Goal: Transaction & Acquisition: Obtain resource

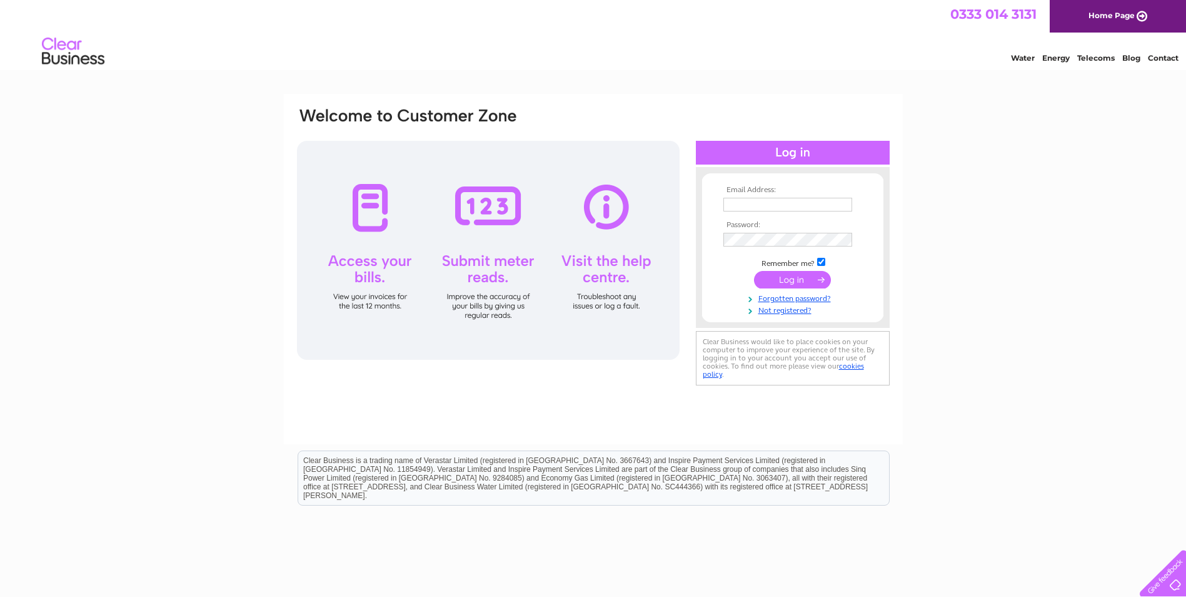
type input "mdodds@bearscotland.co.uk"
click at [808, 274] on input "submit" at bounding box center [792, 280] width 77 height 18
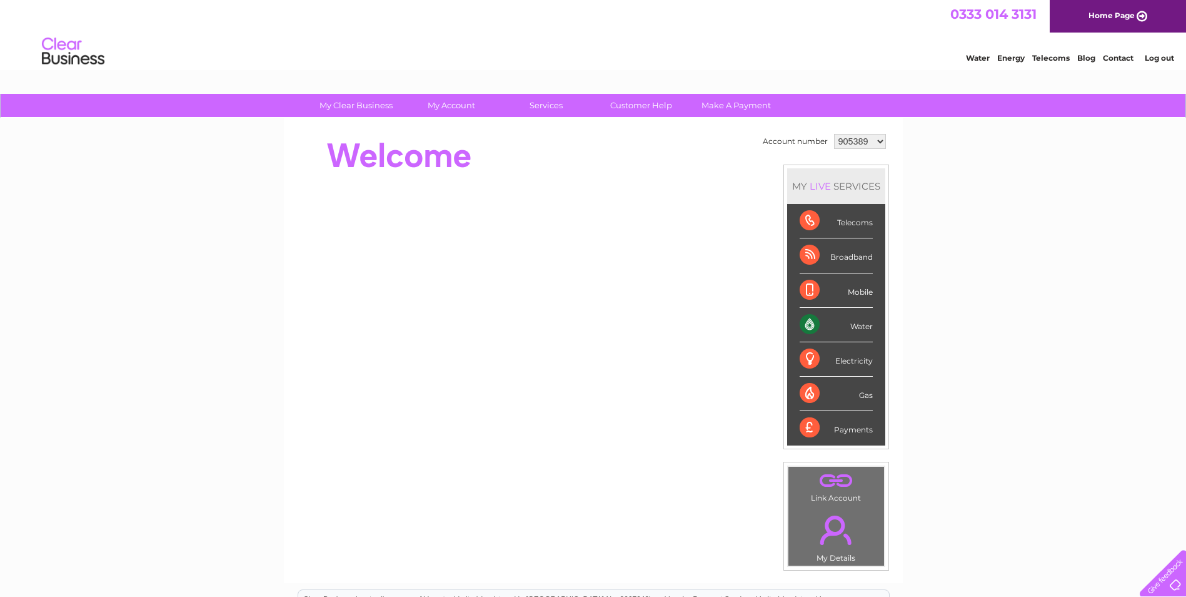
click at [871, 141] on select "905389 931836 938374 986060 992969 1096704" at bounding box center [860, 141] width 52 height 15
click at [834, 134] on select "905389 931836 938374 986060 992969 1096704" at bounding box center [860, 141] width 52 height 15
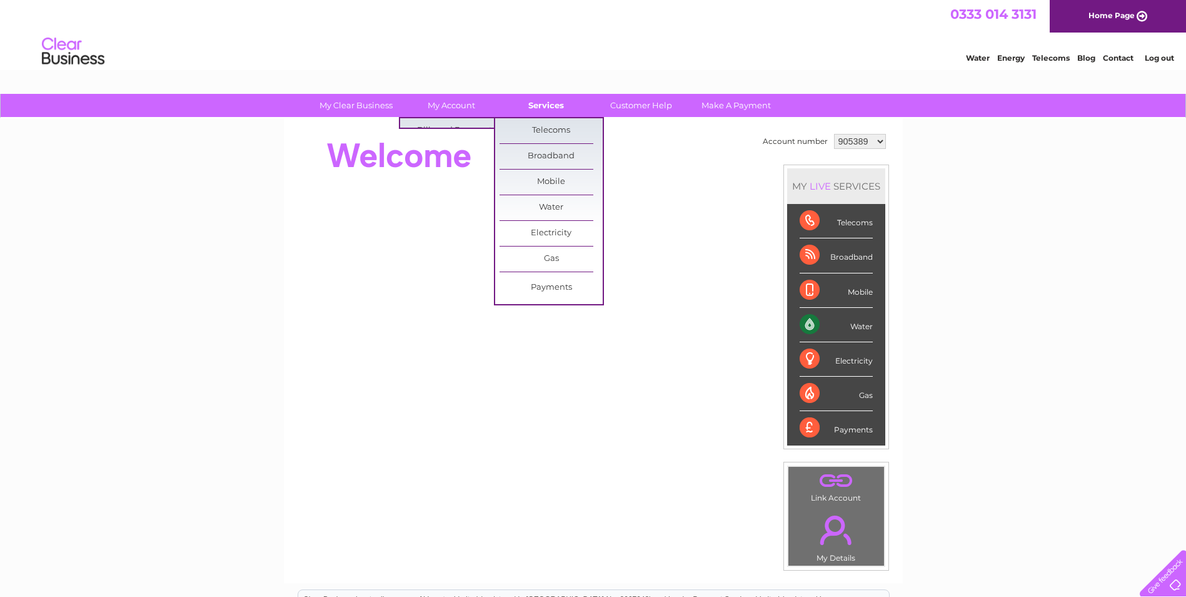
click at [541, 106] on link "Services" at bounding box center [546, 105] width 103 height 23
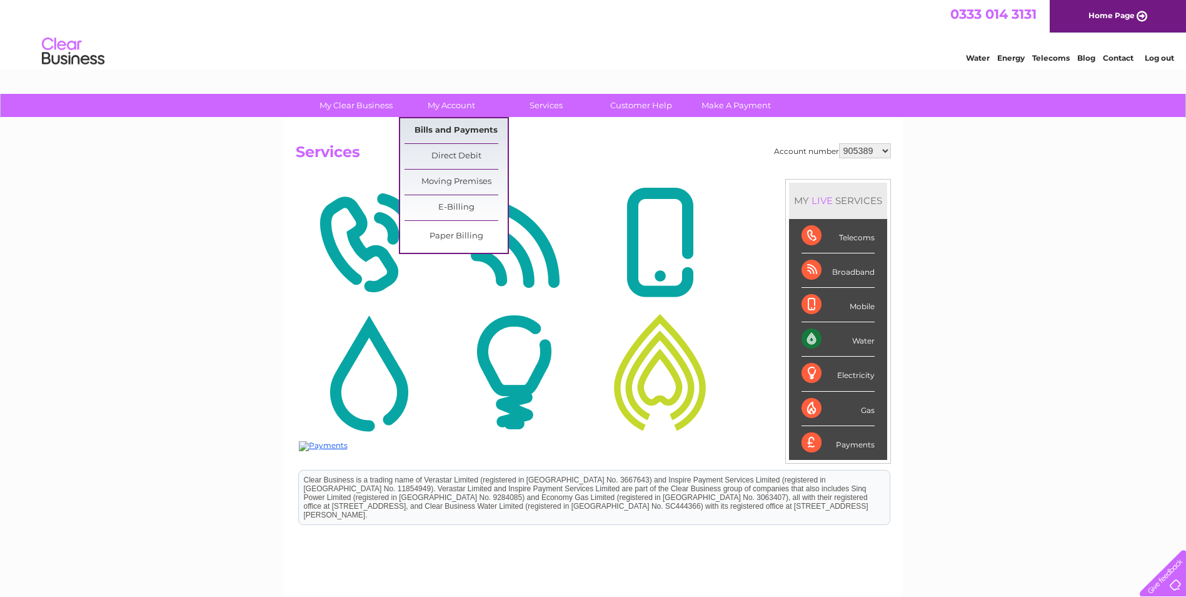
click at [468, 124] on link "Bills and Payments" at bounding box center [456, 130] width 103 height 25
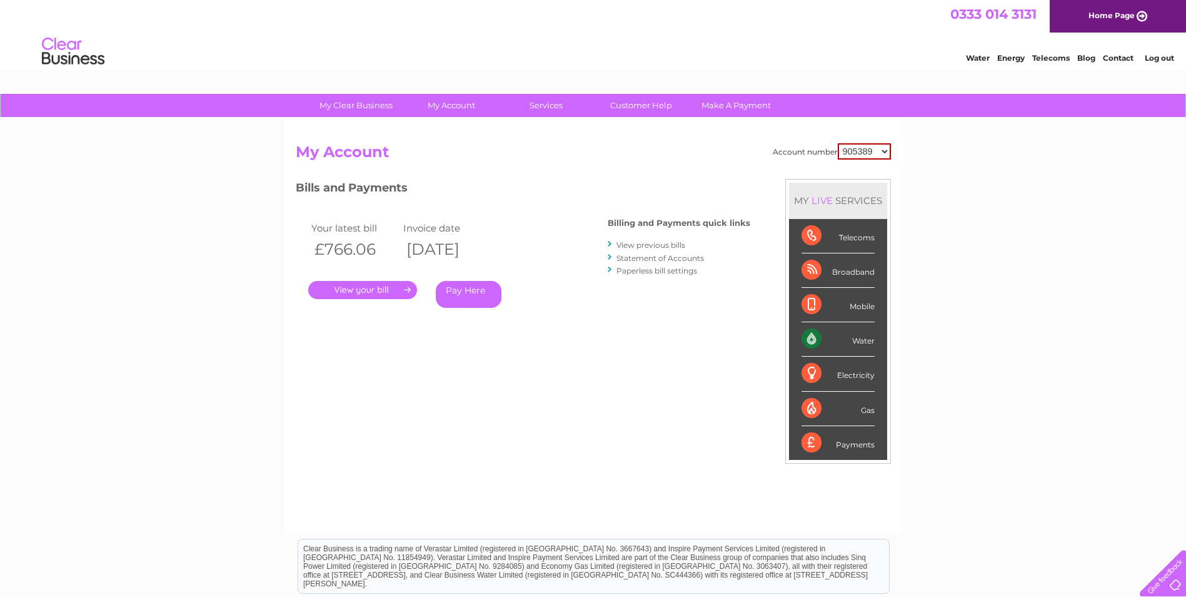
click at [368, 288] on link "." at bounding box center [362, 290] width 109 height 18
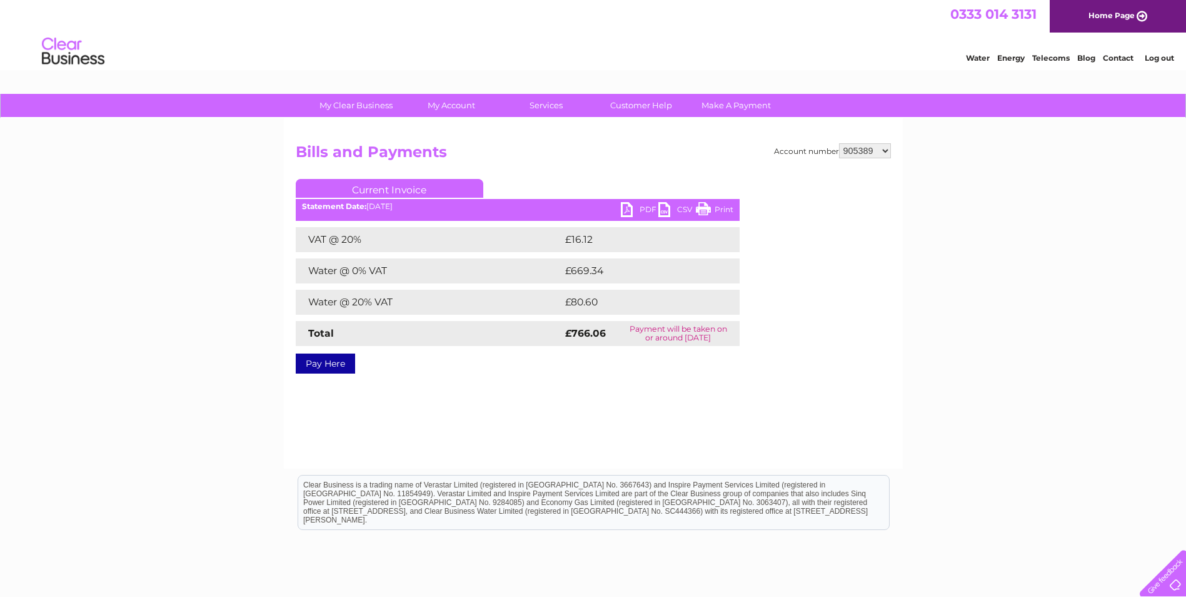
click at [628, 210] on link "PDF" at bounding box center [640, 211] width 38 height 18
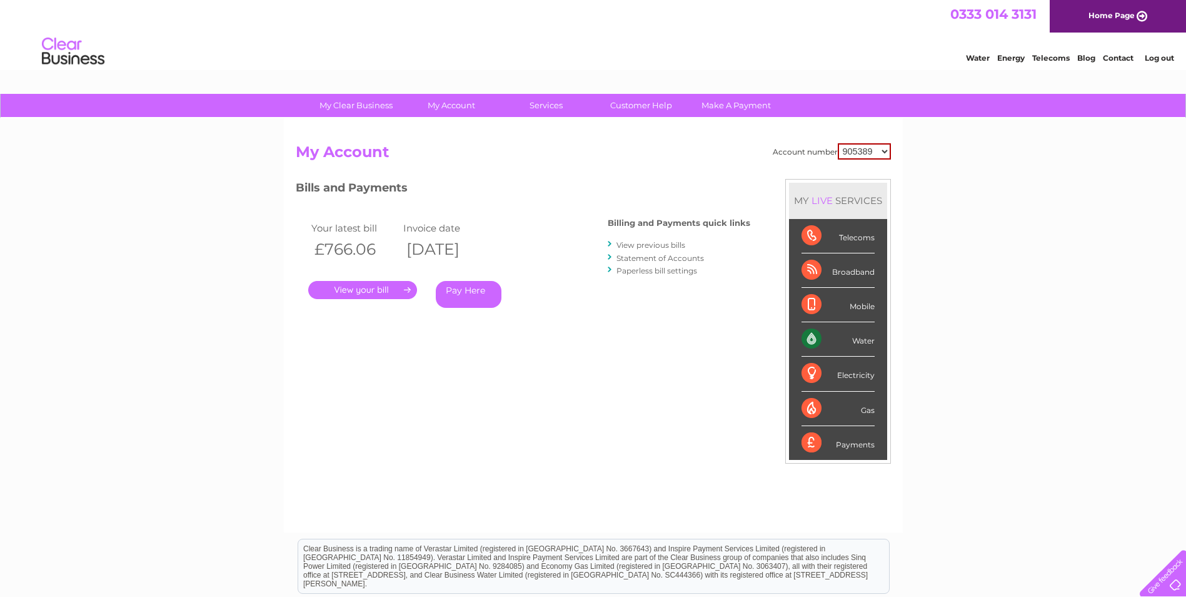
click at [878, 153] on select "905389 931836 938374 986060 992969 1096704" at bounding box center [864, 151] width 53 height 16
select select "931836"
click at [838, 143] on select "905389 931836 938374 986060 992969 1096704" at bounding box center [864, 151] width 53 height 16
click at [386, 289] on link "." at bounding box center [362, 290] width 109 height 18
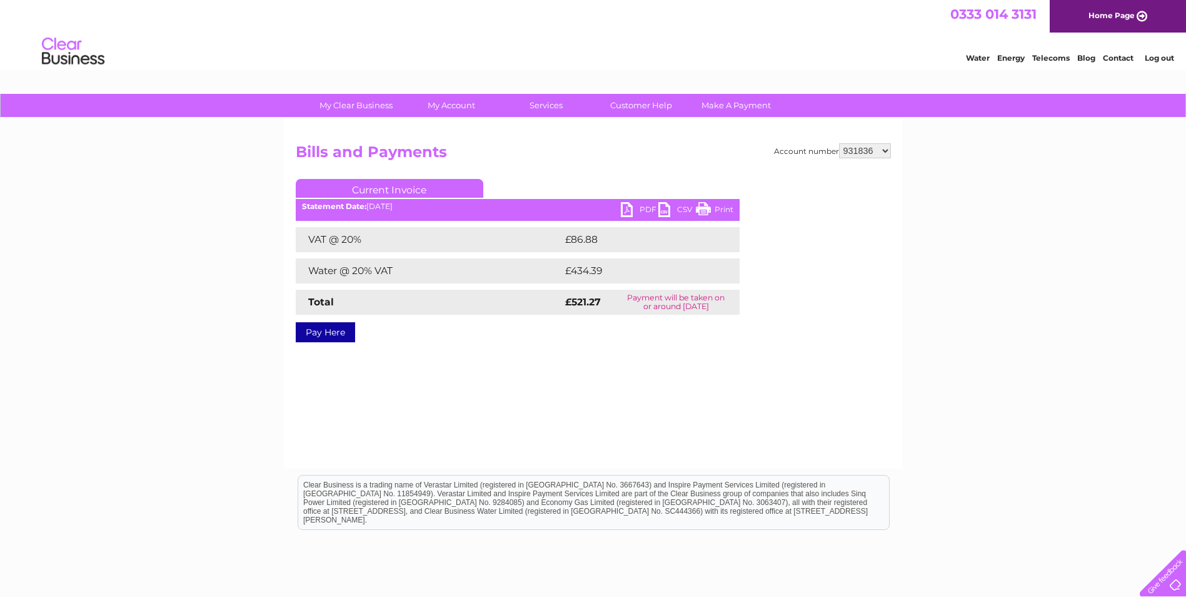
click at [625, 205] on link "PDF" at bounding box center [640, 211] width 38 height 18
click at [872, 156] on select "905389 931836 938374 986060 992969 1096704" at bounding box center [865, 150] width 52 height 15
select select "938374"
click at [839, 143] on select "905389 931836 938374 986060 992969 1096704" at bounding box center [865, 150] width 52 height 15
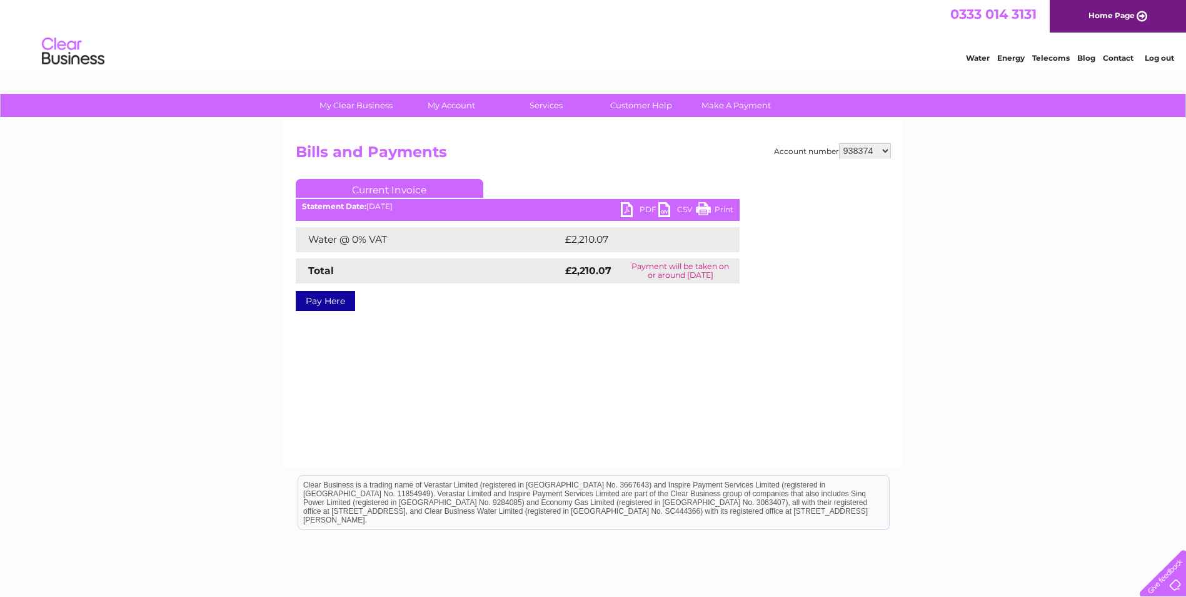
click at [628, 206] on link "PDF" at bounding box center [640, 211] width 38 height 18
click at [866, 153] on select "905389 931836 938374 986060 992969 1096704" at bounding box center [865, 150] width 52 height 15
select select "986060"
click at [839, 143] on select "905389 931836 938374 986060 992969 1096704" at bounding box center [865, 150] width 52 height 15
click at [630, 209] on link "PDF" at bounding box center [640, 211] width 38 height 18
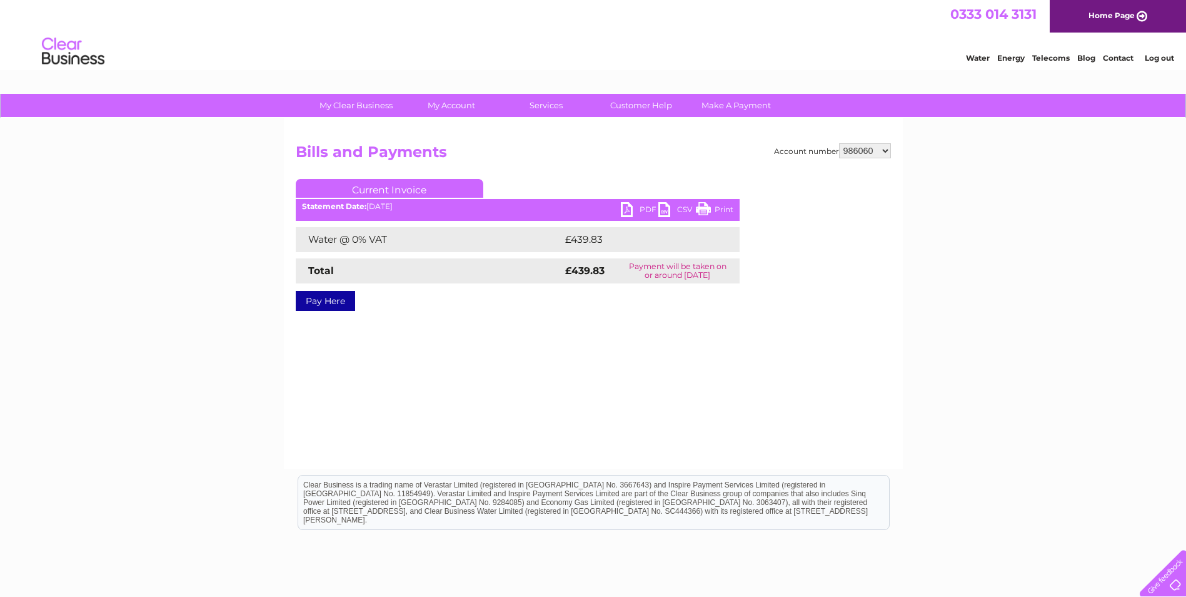
drag, startPoint x: 846, startPoint y: 158, endPoint x: 852, endPoint y: 154, distance: 6.8
click at [847, 157] on select "905389 931836 938374 986060 992969 1096704" at bounding box center [865, 150] width 52 height 15
select select "992969"
click at [839, 143] on select "905389 931836 938374 986060 992969 1096704" at bounding box center [865, 150] width 52 height 15
click at [856, 146] on select "905389 931836 938374 986060 992969 1096704" at bounding box center [865, 150] width 52 height 15
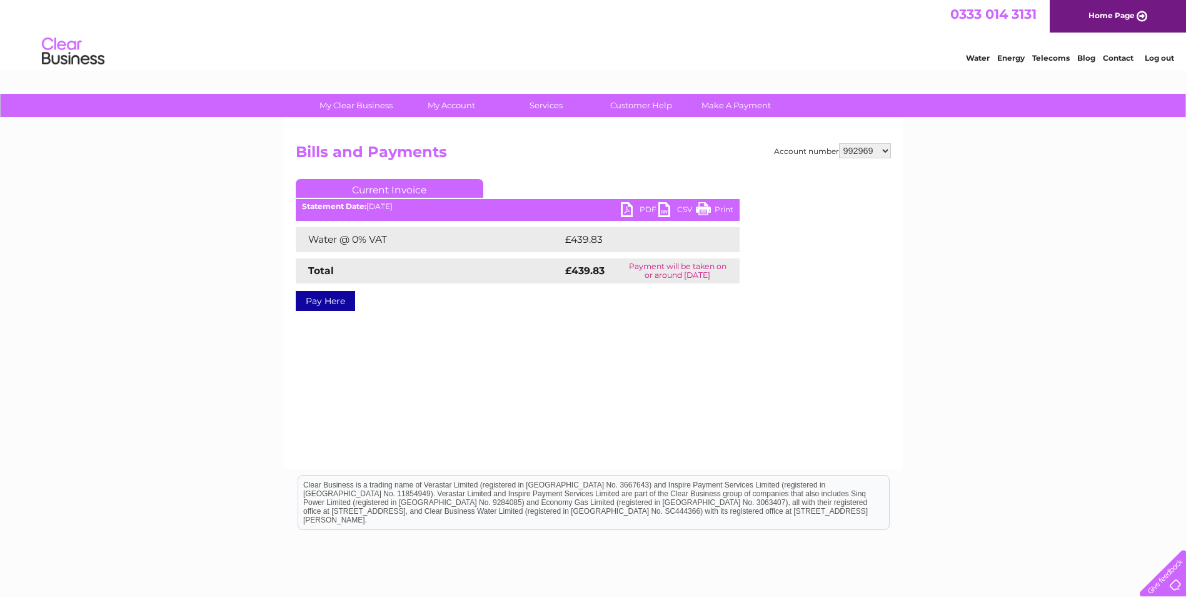
click at [839, 143] on select "905389 931836 938374 986060 992969 1096704" at bounding box center [865, 150] width 52 height 15
click at [632, 203] on link "PDF" at bounding box center [640, 211] width 38 height 18
click at [859, 150] on select "905389 931836 938374 986060 992969 1096704" at bounding box center [865, 150] width 52 height 15
click at [839, 143] on select "905389 931836 938374 986060 992969 1096704" at bounding box center [865, 150] width 52 height 15
drag, startPoint x: 869, startPoint y: 159, endPoint x: 869, endPoint y: 152, distance: 7.5
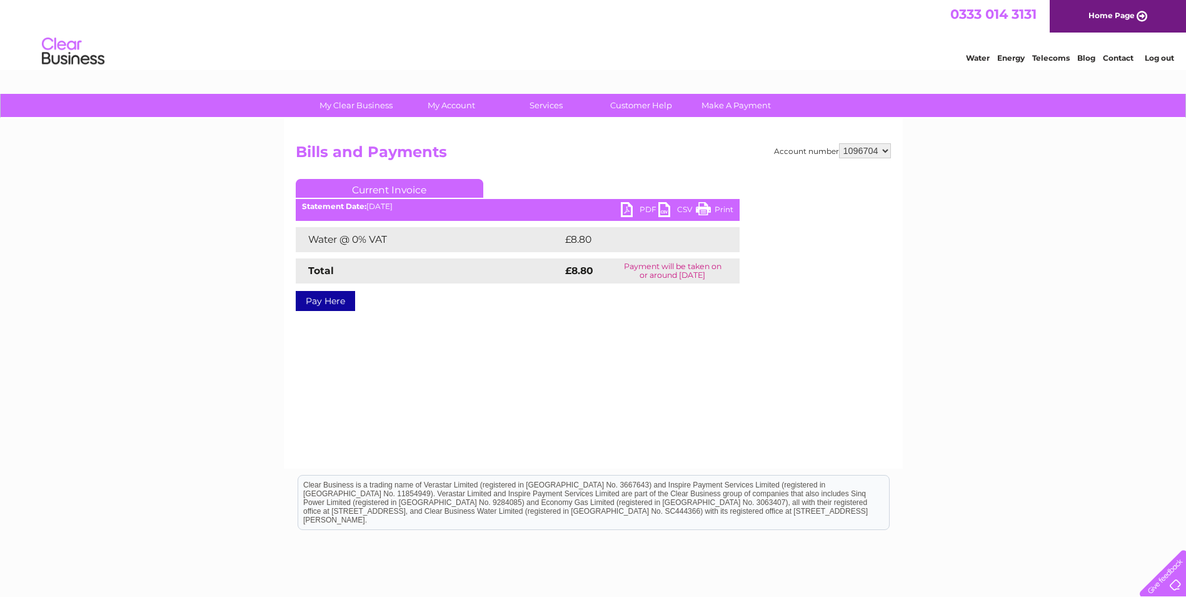
click at [869, 159] on h2 "Bills and Payments" at bounding box center [593, 155] width 595 height 24
click at [869, 151] on select "905389 931836 938374 986060 992969 1096704" at bounding box center [865, 150] width 52 height 15
click at [839, 143] on select "905389 931836 938374 986060 992969 1096704" at bounding box center [865, 150] width 52 height 15
click at [879, 151] on select "905389 931836 938374 986060 992969 1096704" at bounding box center [865, 150] width 52 height 15
click at [839, 143] on select "905389 931836 938374 986060 992969 1096704" at bounding box center [865, 150] width 52 height 15
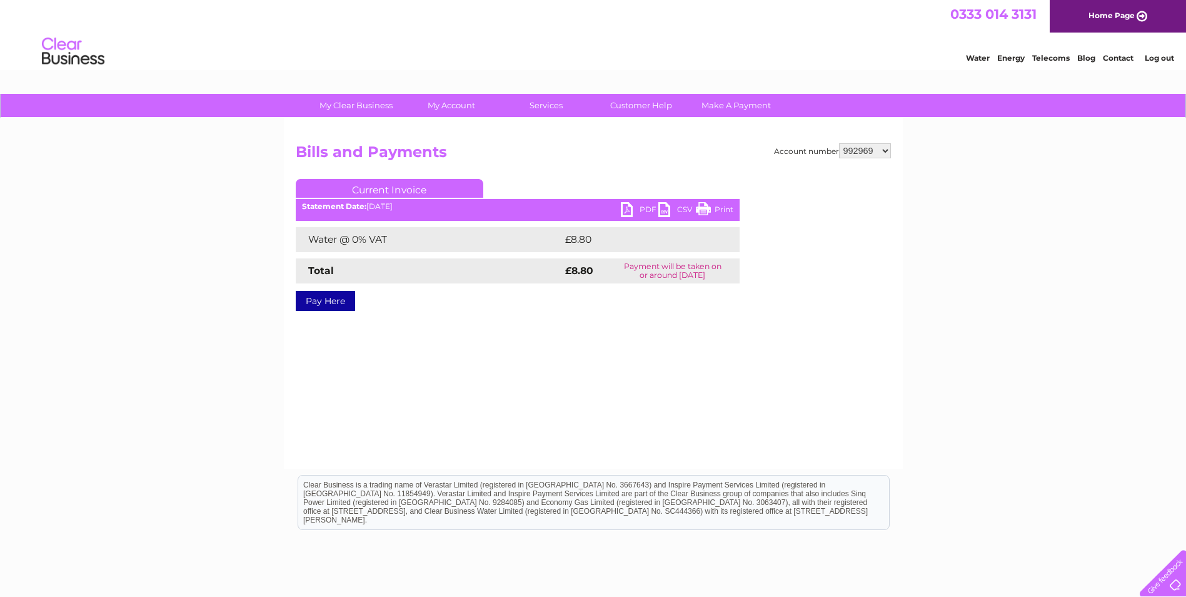
click at [877, 148] on select "905389 931836 938374 986060 992969 1096704" at bounding box center [865, 150] width 52 height 15
select select "1096704"
click at [839, 143] on select "905389 931836 938374 986060 992969 1096704" at bounding box center [865, 150] width 52 height 15
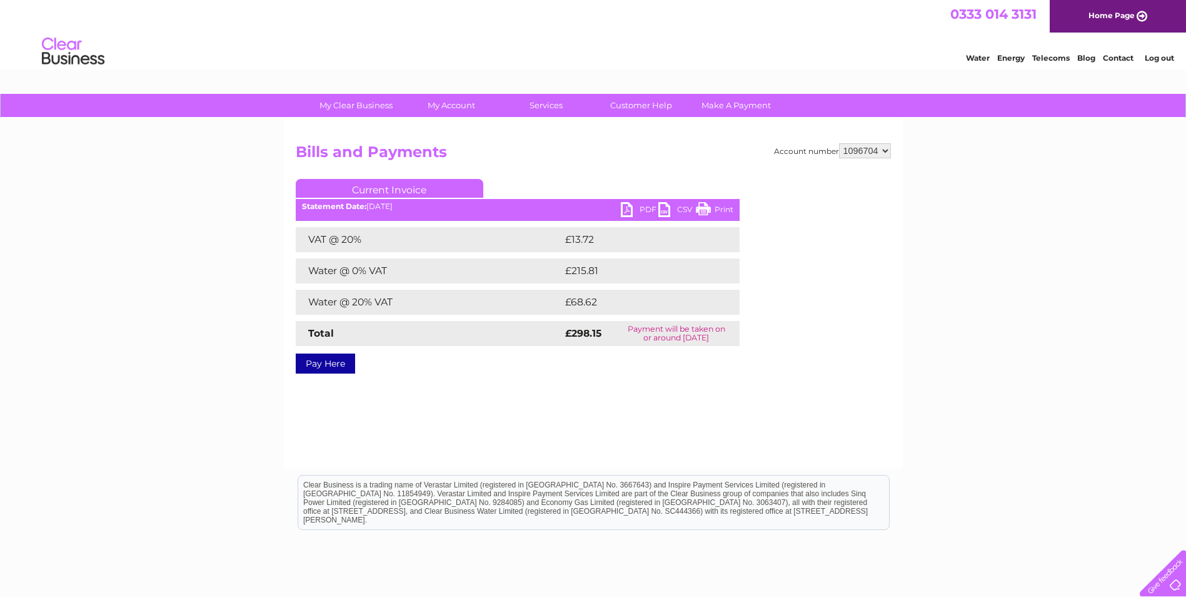
click at [630, 211] on link "PDF" at bounding box center [640, 211] width 38 height 18
